Goal: Communication & Community: Participate in discussion

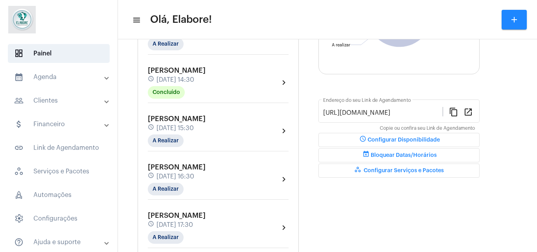
scroll to position [151, 0]
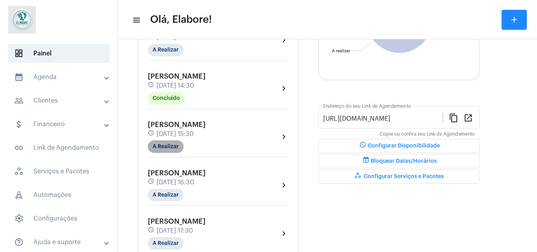
click at [162, 148] on mat-chip "A Realizar" at bounding box center [166, 146] width 36 height 13
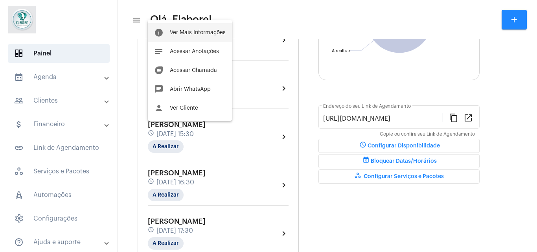
click at [185, 30] on span "Ver Mais Informações" at bounding box center [198, 33] width 56 height 6
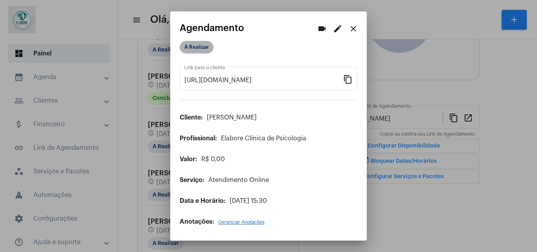
click at [194, 49] on mat-chip "A Realizar" at bounding box center [197, 47] width 34 height 13
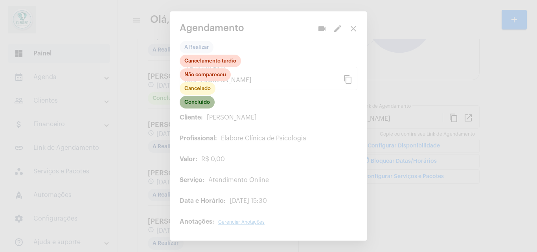
click at [203, 101] on mat-chip "Concluído" at bounding box center [197, 102] width 35 height 13
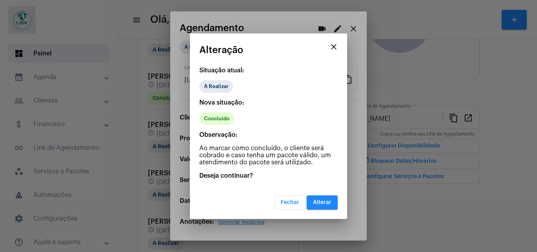
click at [325, 211] on mat-dialog-container "close Alteração Situação atual: A Realizar Nova situação: Concluído Observação:…" at bounding box center [268, 126] width 157 height 186
click at [323, 204] on span "Alterar" at bounding box center [322, 203] width 18 height 6
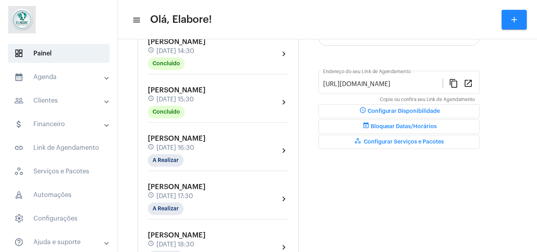
scroll to position [190, 0]
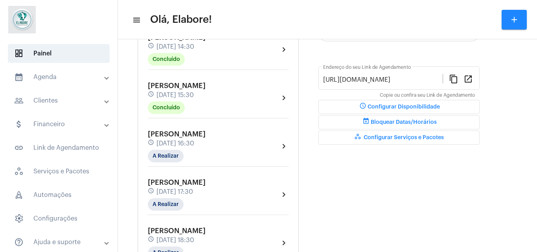
click at [238, 186] on div "[PERSON_NAME] Lima schedule [DATE] 17:30 A Realizar chevron_right" at bounding box center [218, 195] width 141 height 32
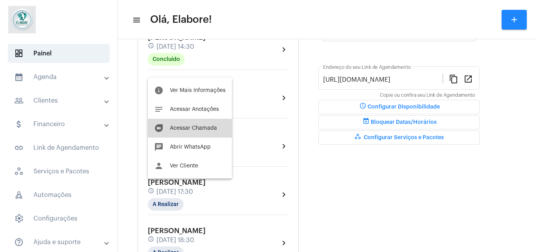
click at [174, 131] on button "duo [PERSON_NAME]" at bounding box center [190, 128] width 84 height 19
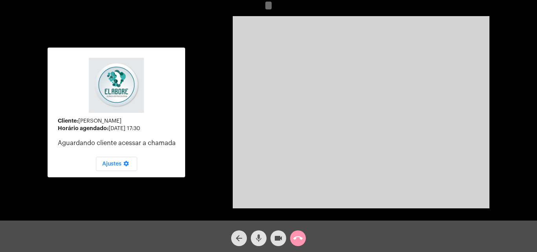
click at [253, 238] on button "mic" at bounding box center [259, 239] width 16 height 16
click at [269, 234] on div "videocam" at bounding box center [279, 237] width 20 height 20
click at [275, 234] on mat-icon "videocam_off" at bounding box center [278, 238] width 9 height 9
click at [275, 234] on mat-icon "videocam" at bounding box center [278, 238] width 9 height 9
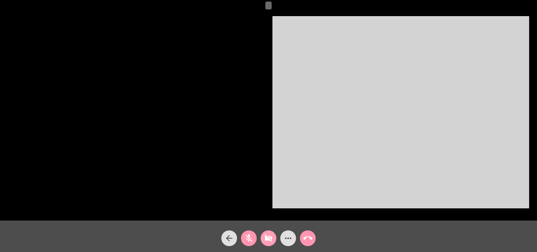
click at [269, 241] on mat-icon "videocam_off" at bounding box center [268, 238] width 9 height 9
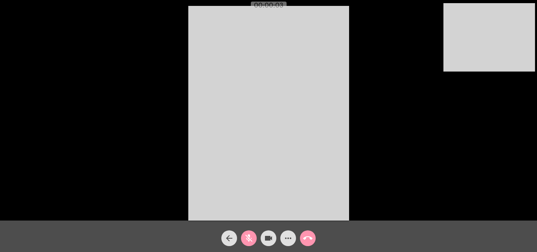
click at [253, 237] on mat-icon "mic_off" at bounding box center [248, 238] width 9 height 9
click at [253, 237] on mat-icon "mic" at bounding box center [248, 238] width 9 height 9
click at [253, 237] on mat-icon "mic_off" at bounding box center [248, 238] width 9 height 9
click at [290, 236] on mat-icon "more_horiz" at bounding box center [288, 238] width 9 height 9
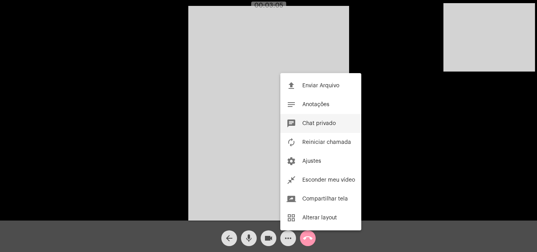
click at [314, 124] on span "Chat privado" at bounding box center [319, 124] width 33 height 6
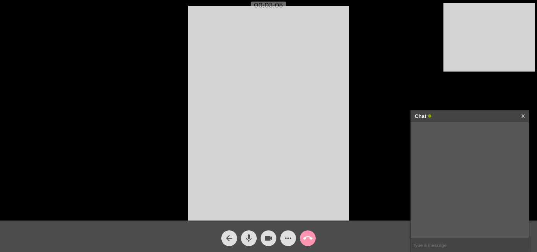
click at [432, 249] on input "text" at bounding box center [470, 245] width 118 height 14
type input "!"
type input "1 - Gosto e Faço"
type input "2- Gosto e não faço"
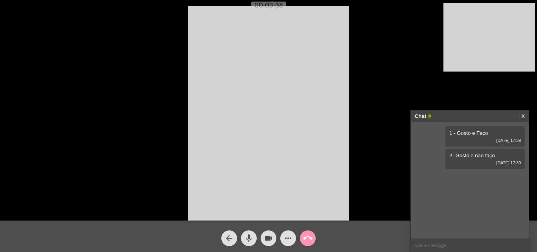
type input "2"
type input "3- Não gosto e faço"
type input "4- Não gosto e não faço"
click at [229, 235] on mat-icon "arrow_back" at bounding box center [229, 238] width 9 height 9
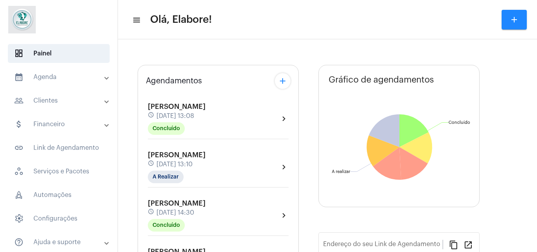
type input "[URL][DOMAIN_NAME]"
